Goal: Transaction & Acquisition: Purchase product/service

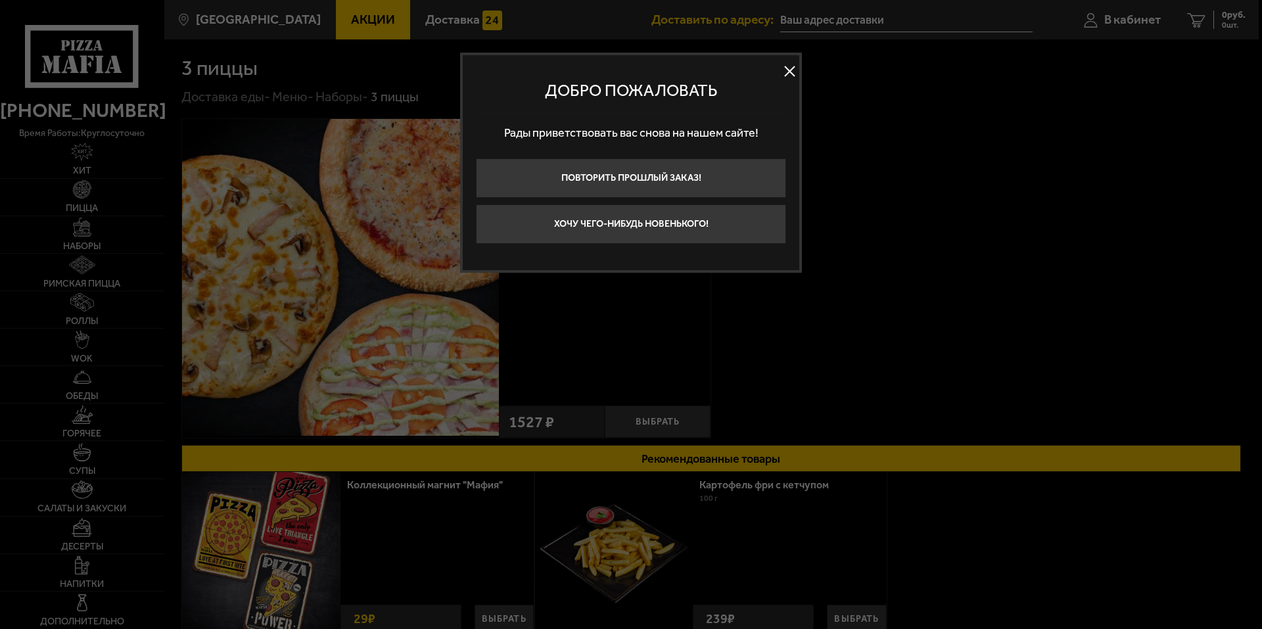
click at [786, 73] on button at bounding box center [789, 72] width 20 height 20
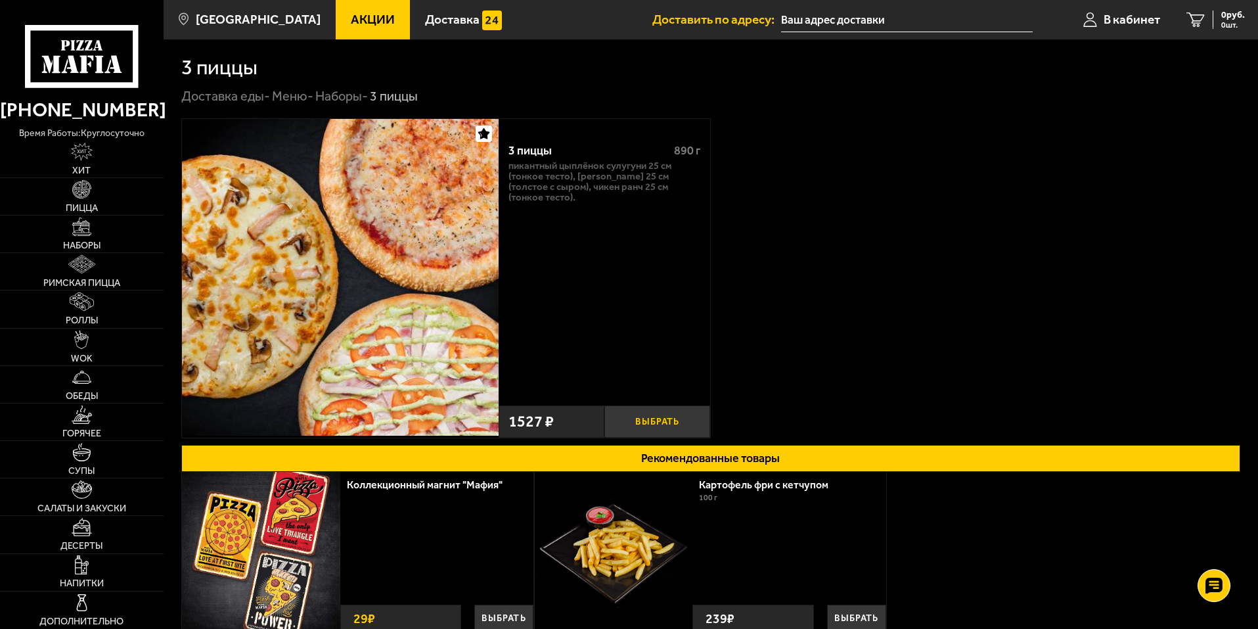
click at [662, 425] on button "Выбрать" at bounding box center [657, 421] width 106 height 32
drag, startPoint x: 1193, startPoint y: 16, endPoint x: 1184, endPoint y: 18, distance: 8.8
click at [1191, 16] on link "1 1826 руб. 1 шт." at bounding box center [1208, 19] width 101 height 39
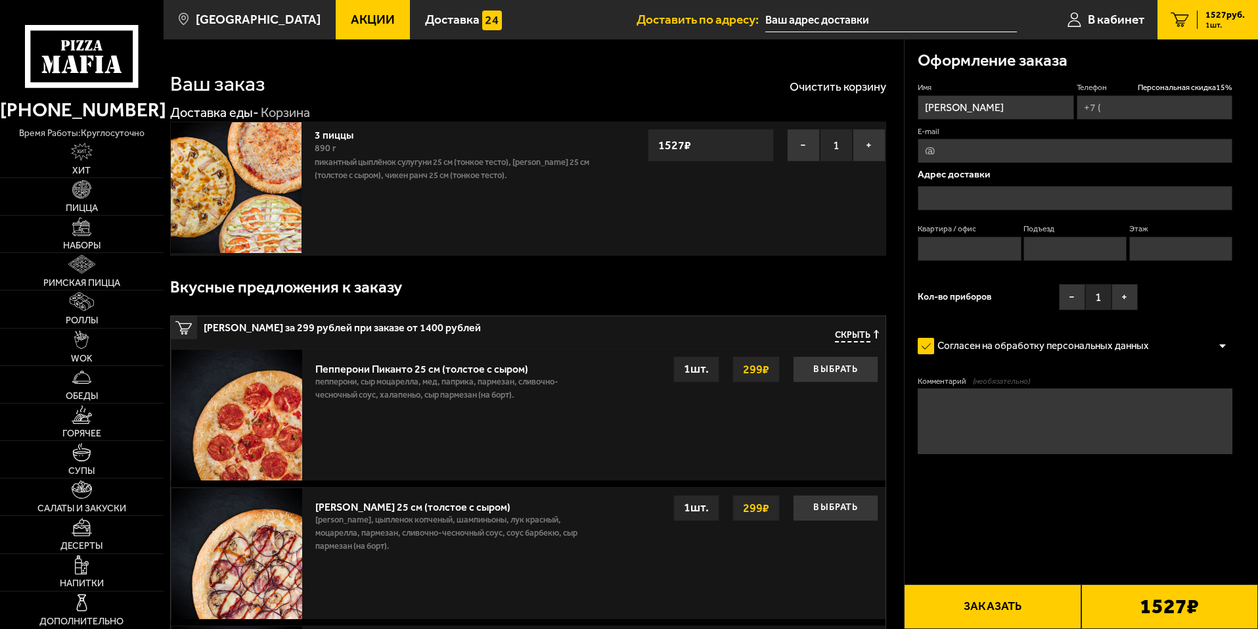
type input "[PHONE_NUMBER]"
type input "[STREET_ADDRESS]"
type input "18"
type input "1"
type input "3"
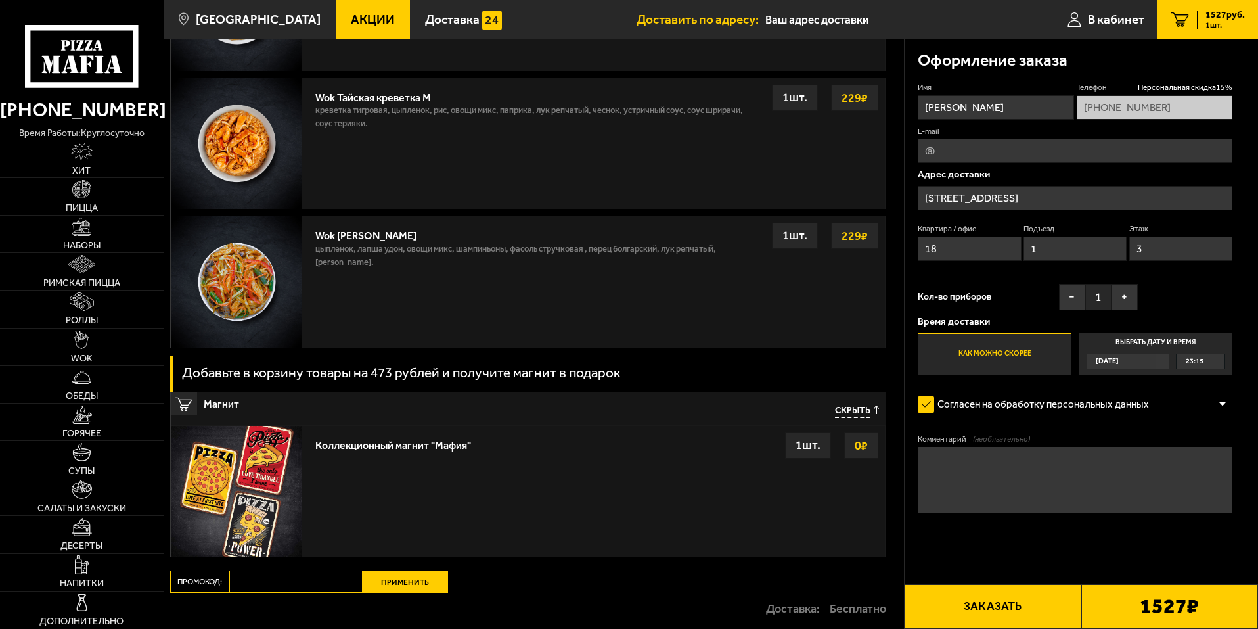
scroll to position [1524, 0]
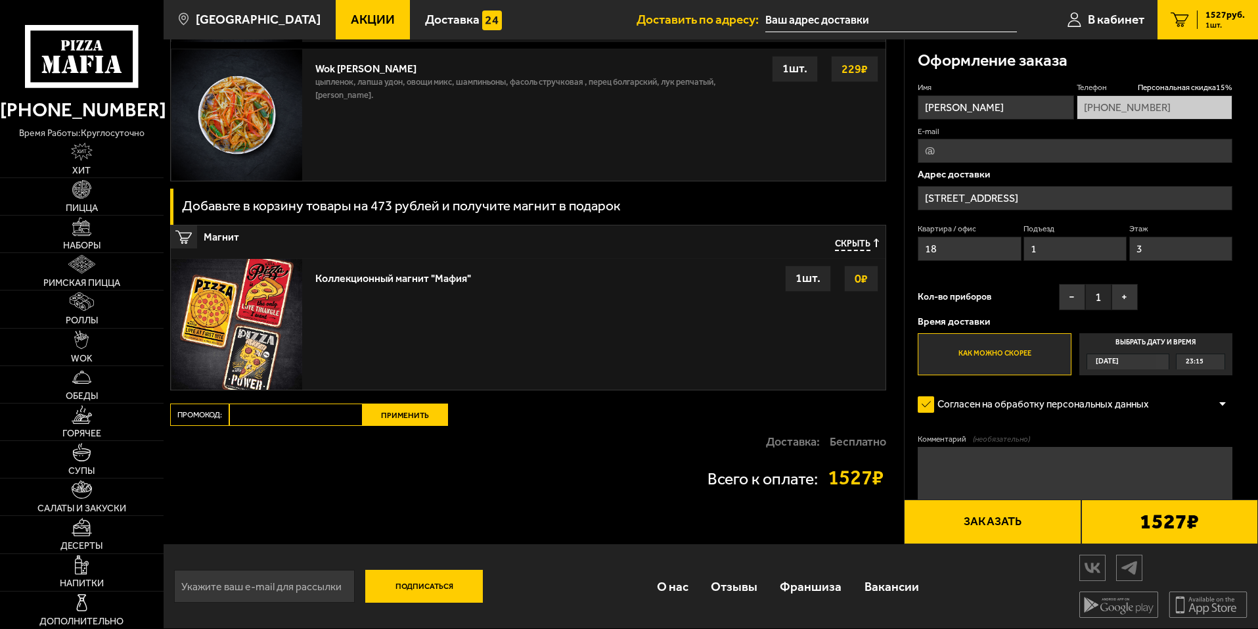
click at [340, 417] on input "Промокод:" at bounding box center [295, 414] width 133 height 22
paste input "mf0358"
type input "mf0358"
click at [378, 411] on button "Применить" at bounding box center [405, 414] width 85 height 22
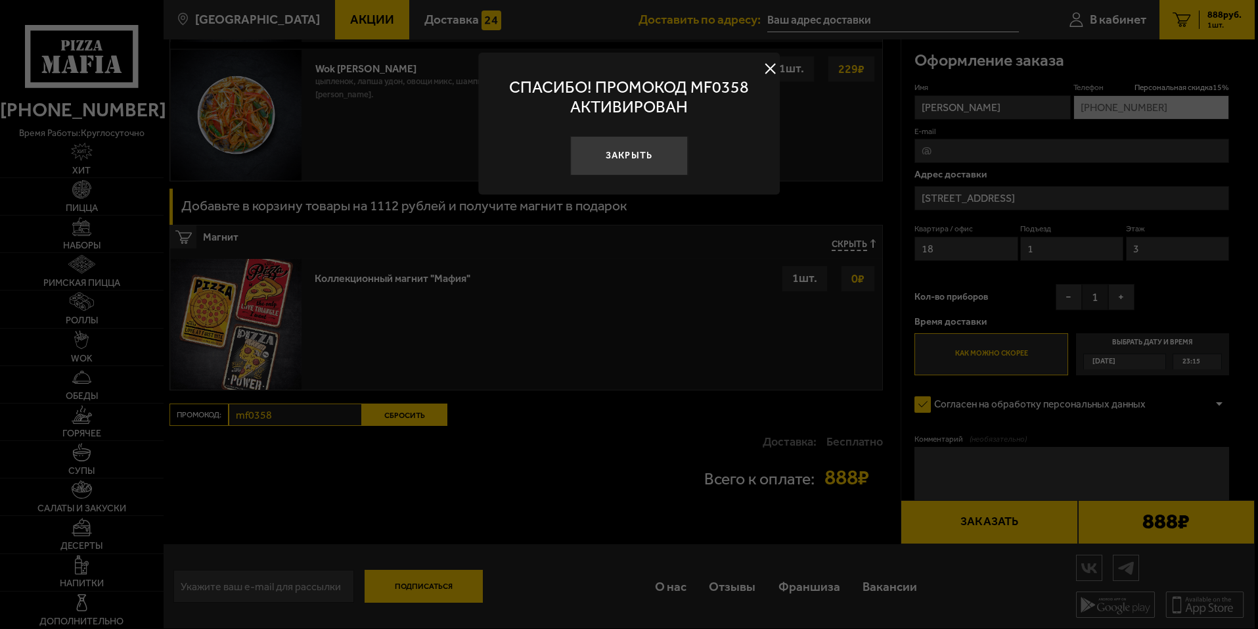
scroll to position [1125, 0]
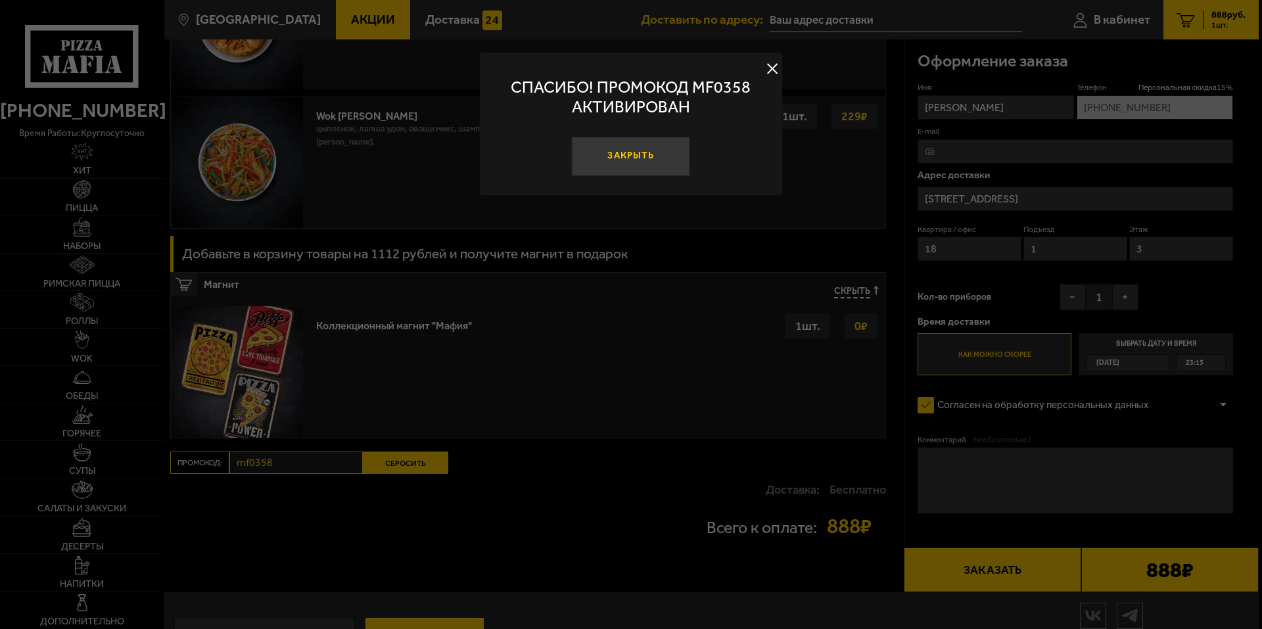
click at [659, 157] on button "Закрыть" at bounding box center [631, 156] width 118 height 39
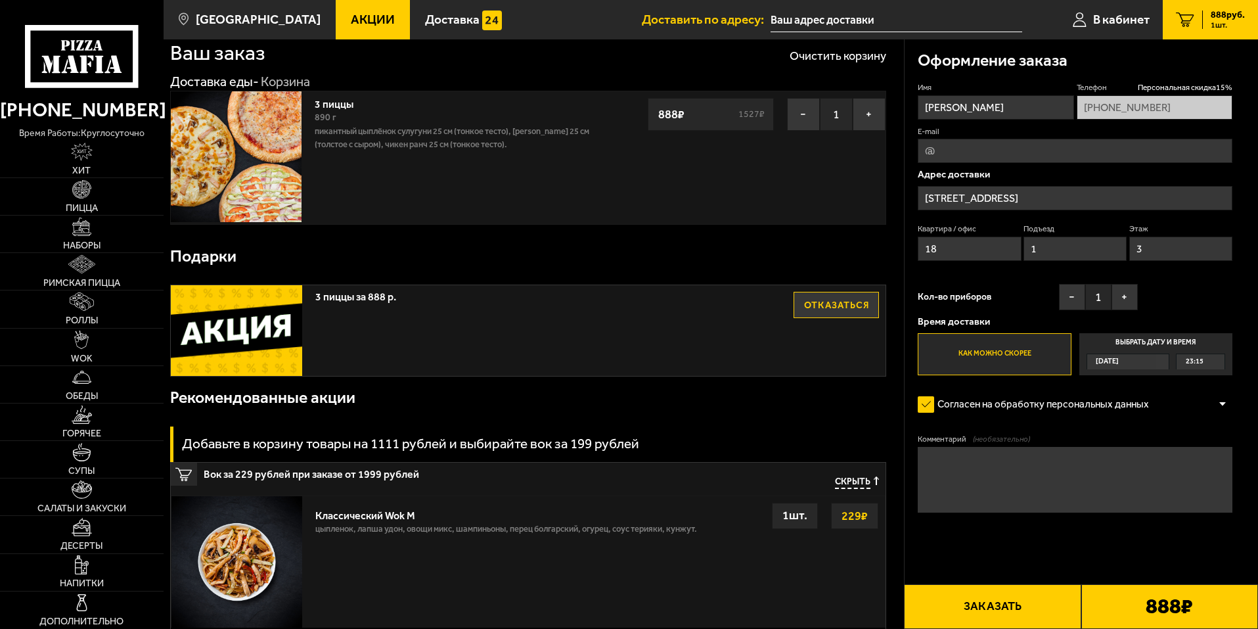
scroll to position [0, 0]
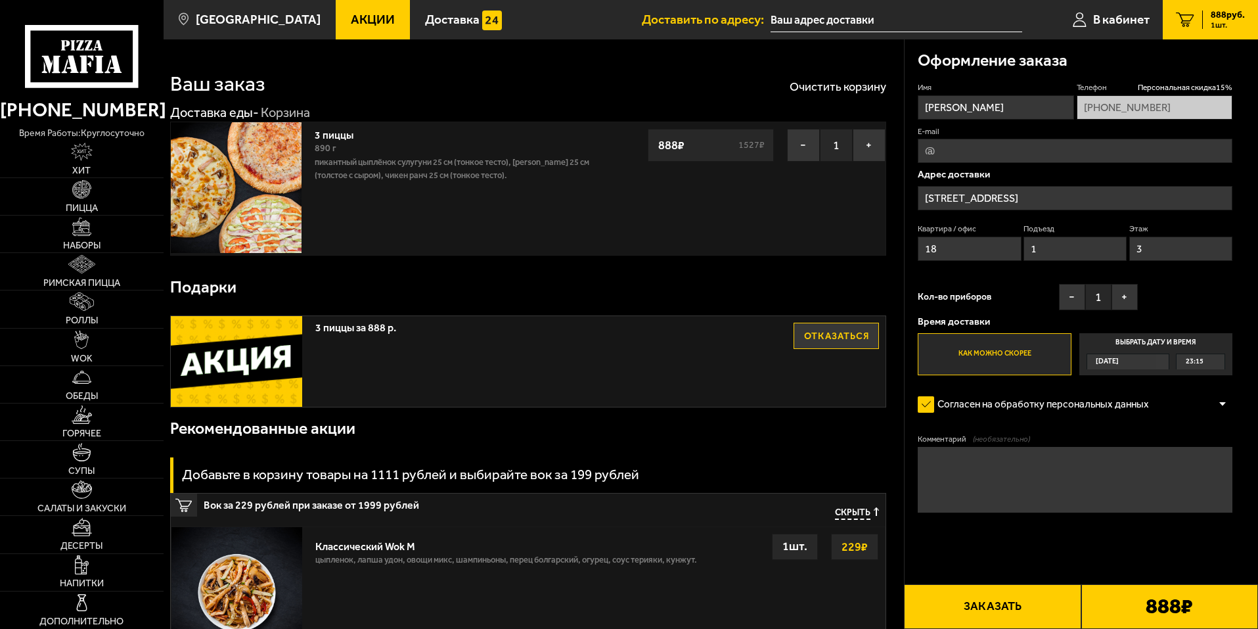
click at [1014, 595] on button "Заказать" at bounding box center [992, 606] width 177 height 45
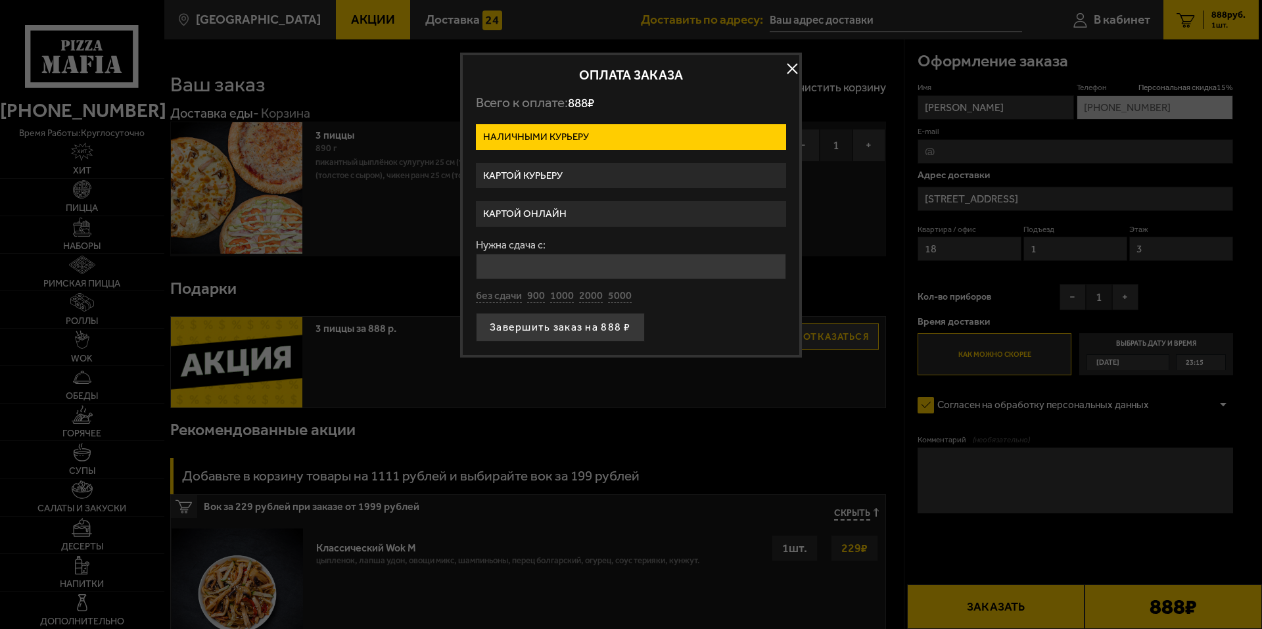
click at [611, 215] on label "Картой онлайн" at bounding box center [631, 214] width 310 height 26
click at [0, 0] on input "Картой онлайн" at bounding box center [0, 0] width 0 height 0
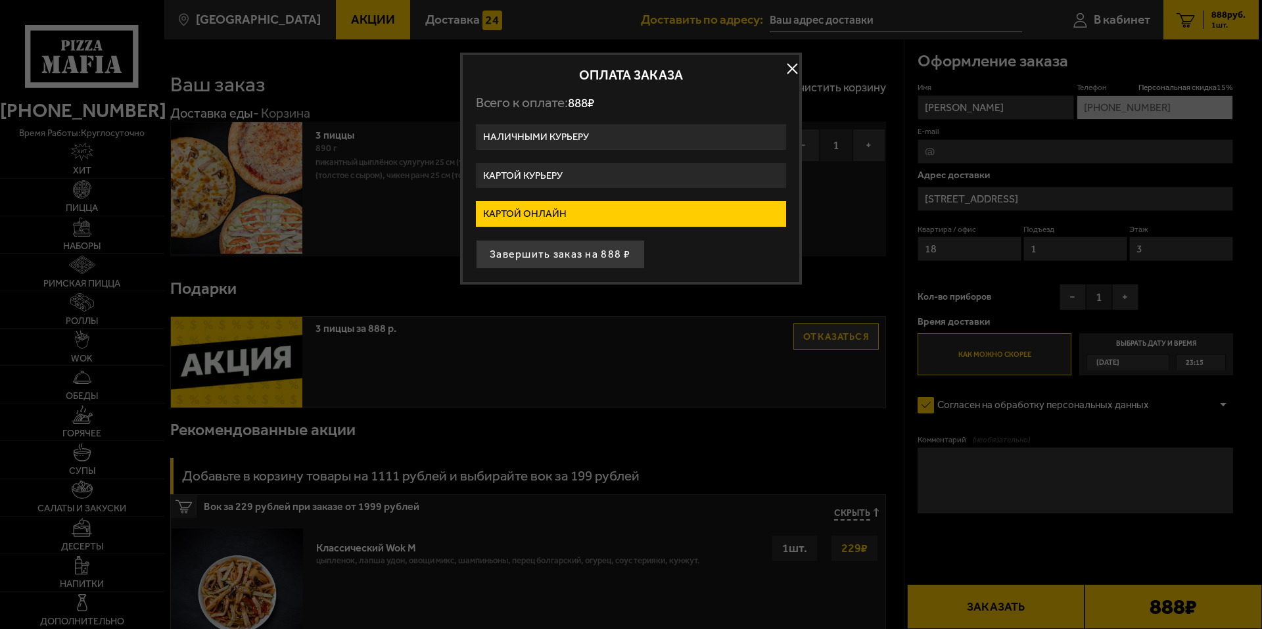
click at [622, 177] on label "Картой курьеру" at bounding box center [631, 176] width 310 height 26
click at [0, 0] on input "Картой курьеру" at bounding box center [0, 0] width 0 height 0
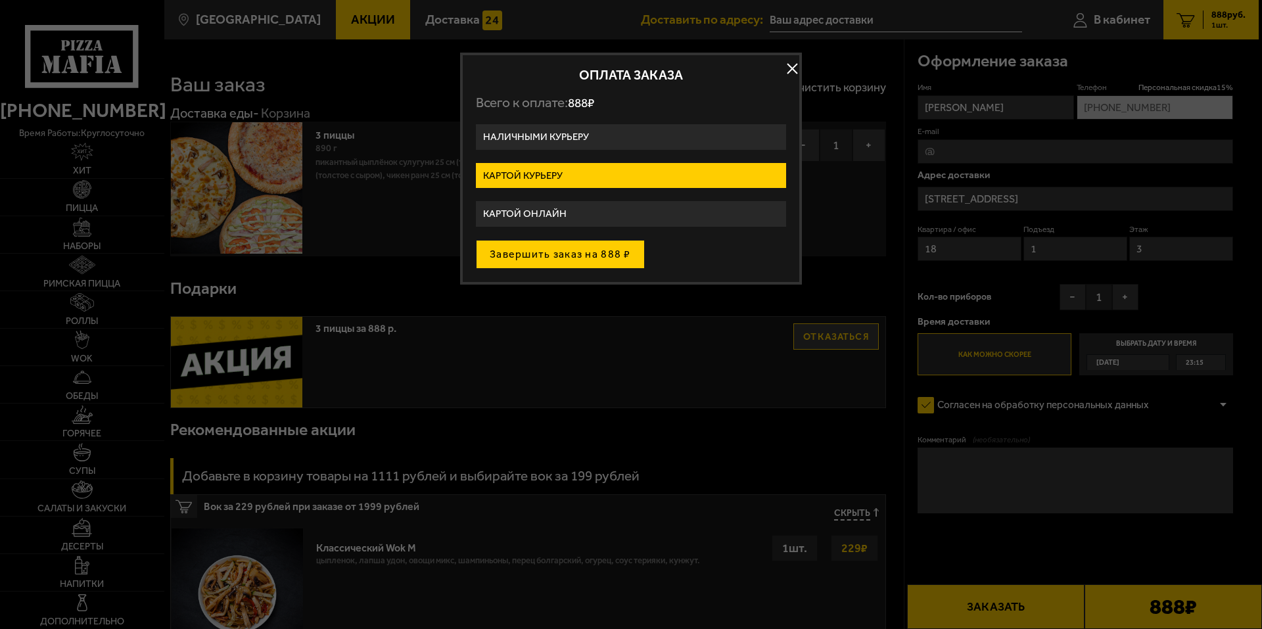
click at [610, 254] on button "Завершить заказ на 888 ₽" at bounding box center [560, 254] width 169 height 29
